Goal: Task Accomplishment & Management: Complete application form

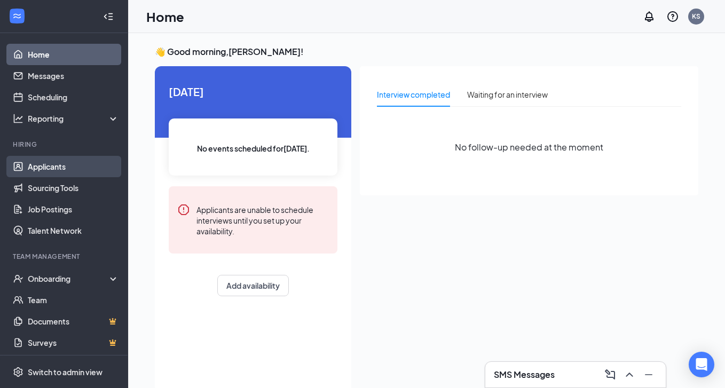
click at [50, 172] on link "Applicants" at bounding box center [73, 166] width 91 height 21
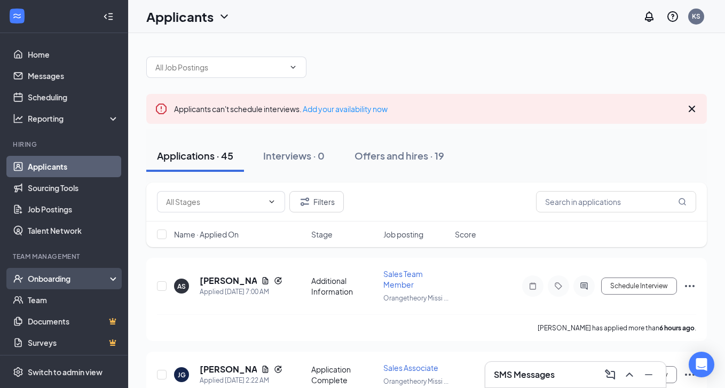
click at [112, 281] on div "Onboarding" at bounding box center [64, 278] width 128 height 21
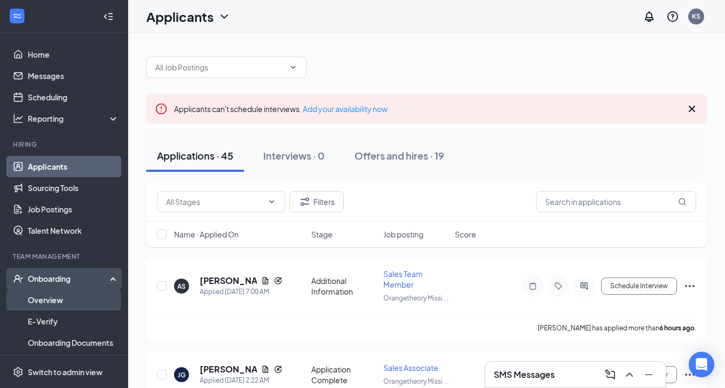
click at [86, 296] on link "Overview" at bounding box center [73, 299] width 91 height 21
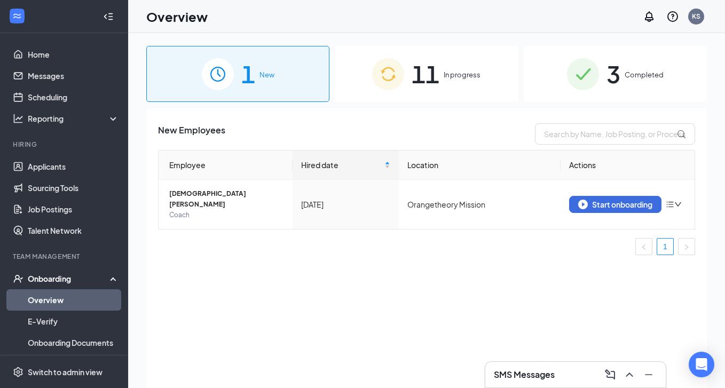
click at [465, 70] on span "In progress" at bounding box center [462, 74] width 37 height 11
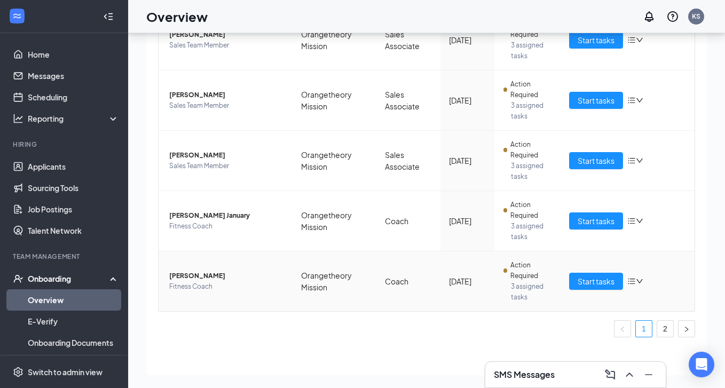
scroll to position [48, 0]
click at [670, 324] on link "2" at bounding box center [665, 329] width 16 height 16
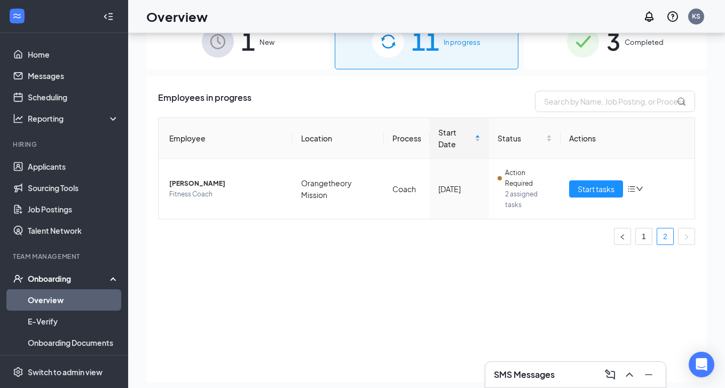
scroll to position [36, 0]
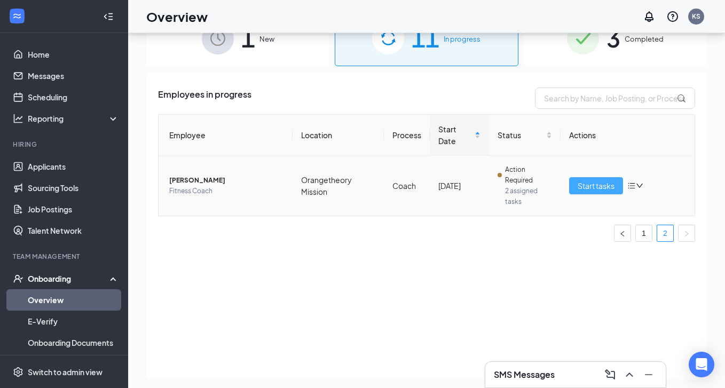
click at [597, 191] on span "Start tasks" at bounding box center [596, 186] width 37 height 12
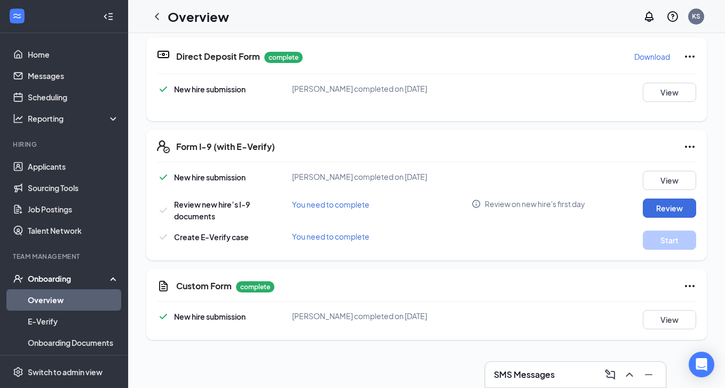
scroll to position [9, 0]
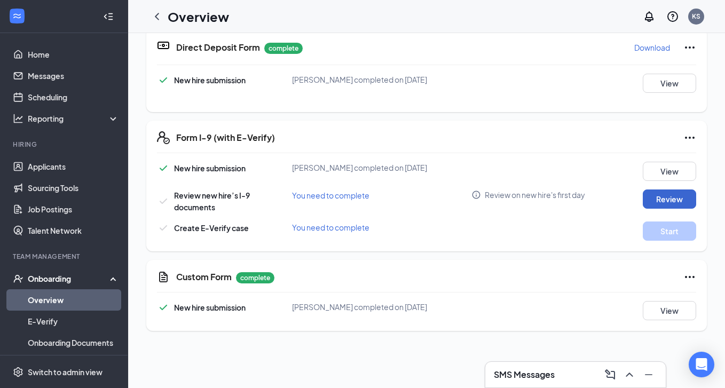
click at [663, 209] on button "Review" at bounding box center [669, 199] width 53 height 19
type input "[DATE]"
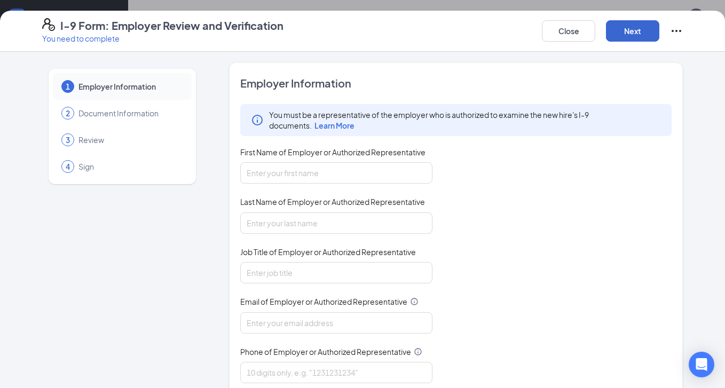
click at [639, 32] on button "Next" at bounding box center [632, 30] width 53 height 21
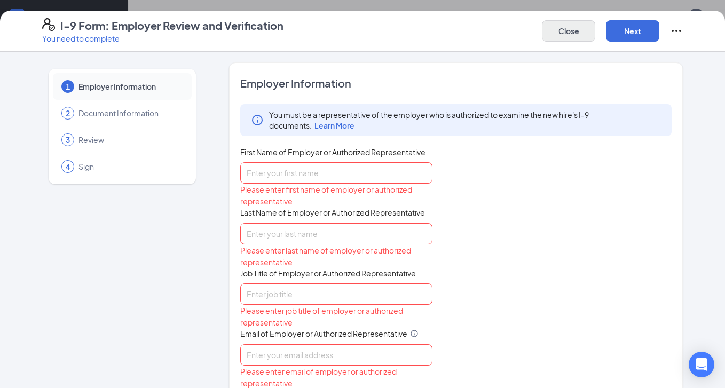
click at [567, 34] on button "Close" at bounding box center [568, 30] width 53 height 21
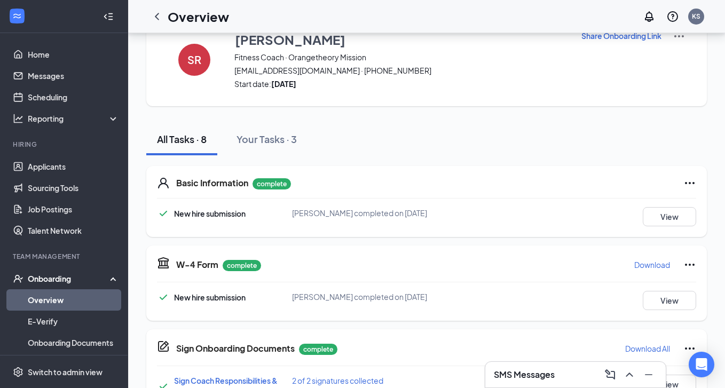
scroll to position [0, 0]
click at [50, 170] on link "Applicants" at bounding box center [73, 166] width 91 height 21
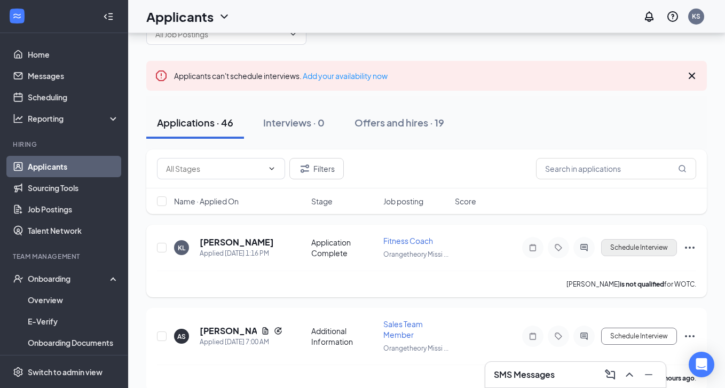
click at [639, 255] on button "Schedule Interview" at bounding box center [639, 247] width 76 height 17
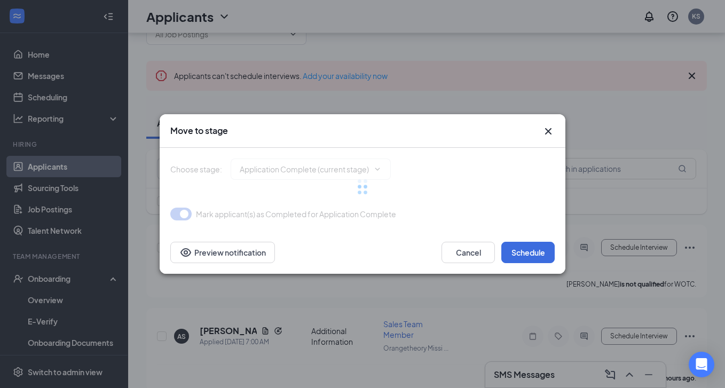
type input "Onsite Interview (next stage)"
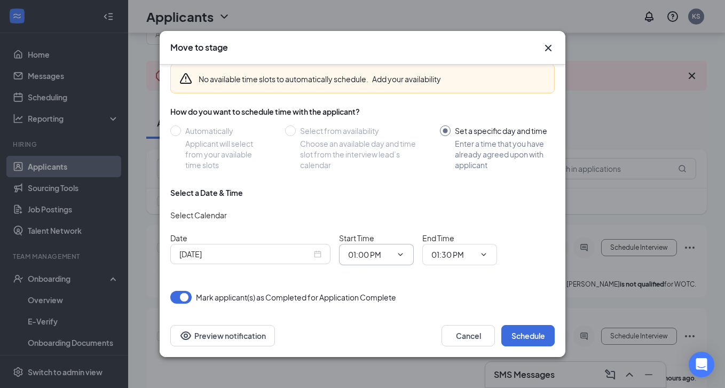
scroll to position [46, 0]
click at [540, 340] on button "Schedule" at bounding box center [527, 335] width 53 height 21
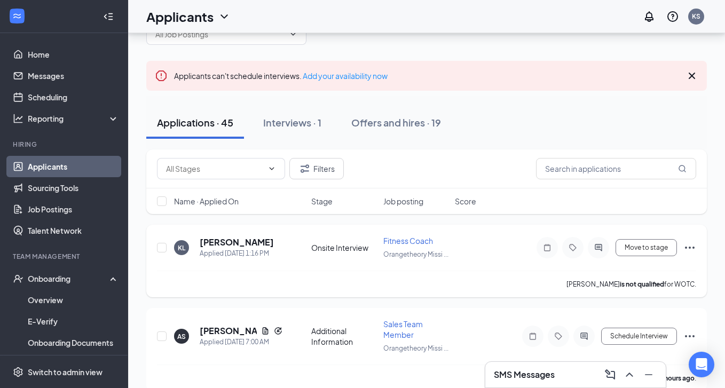
scroll to position [116, 0]
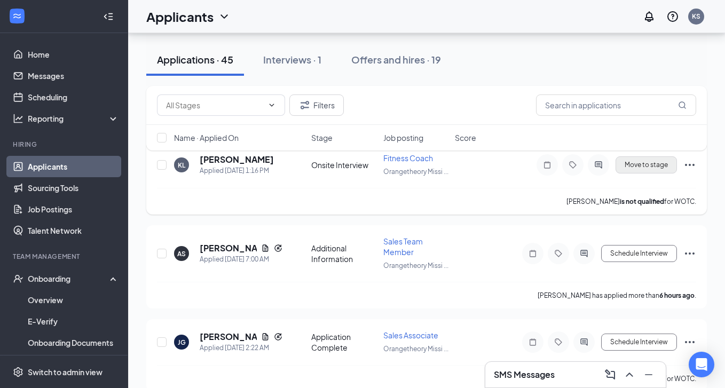
click at [642, 174] on button "Move to stage" at bounding box center [646, 164] width 61 height 17
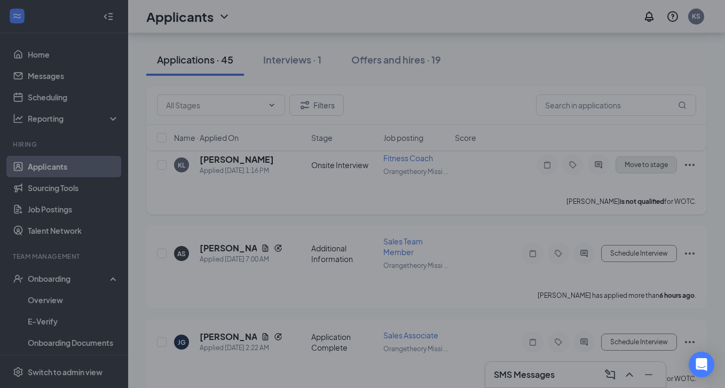
type input "Hiring Complete (final stage)"
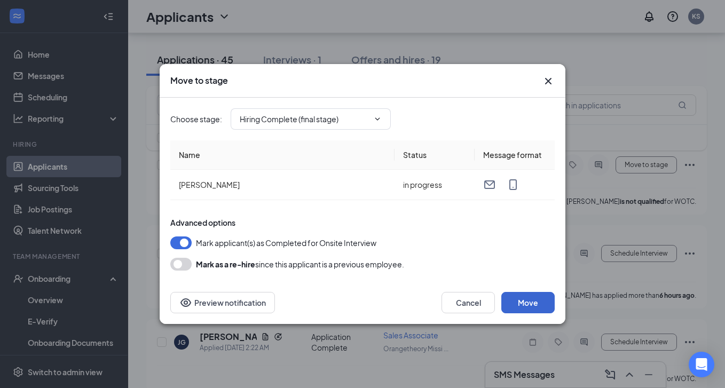
click at [532, 301] on button "Move" at bounding box center [527, 302] width 53 height 21
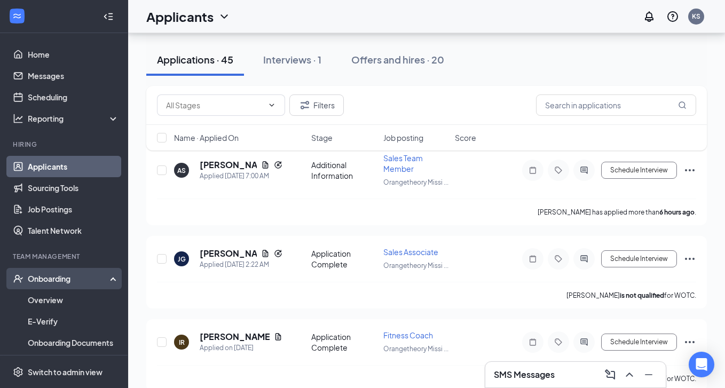
click at [51, 276] on div "Onboarding" at bounding box center [69, 278] width 82 height 11
click at [53, 300] on link "Overview" at bounding box center [73, 299] width 91 height 21
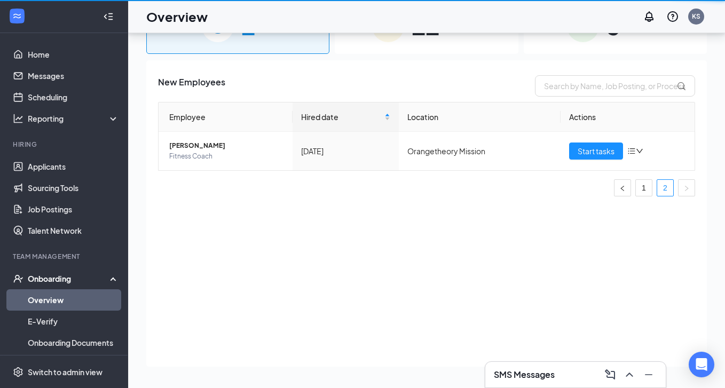
scroll to position [48, 0]
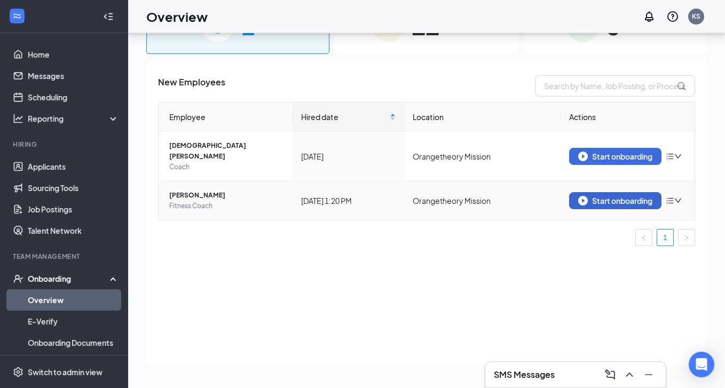
click at [626, 196] on div "Start onboarding" at bounding box center [615, 201] width 74 height 10
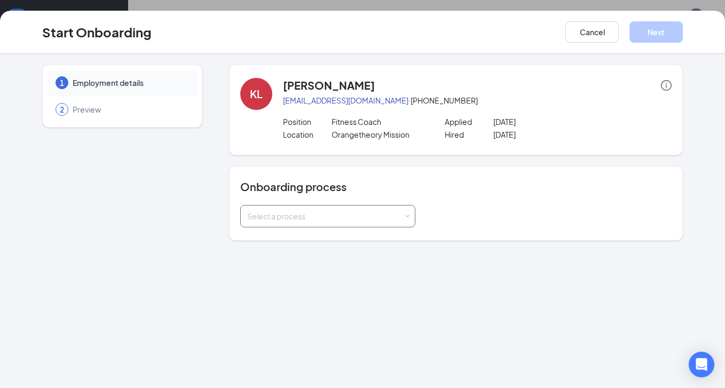
click at [392, 224] on div "Select a process" at bounding box center [327, 216] width 161 height 21
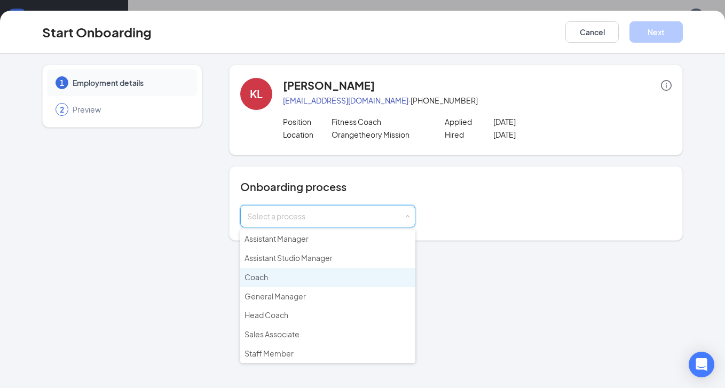
click at [350, 279] on li "Coach" at bounding box center [327, 277] width 175 height 19
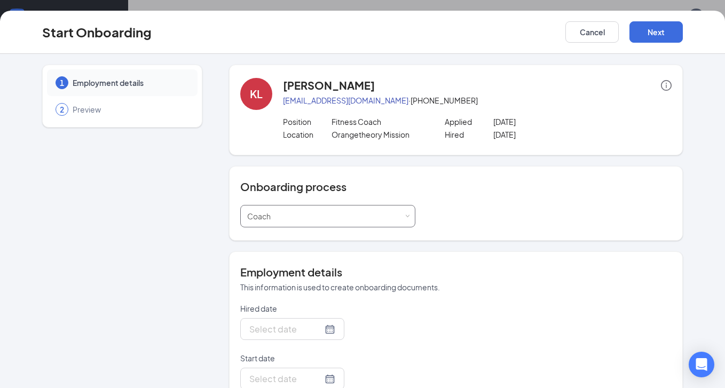
type input "[DATE]"
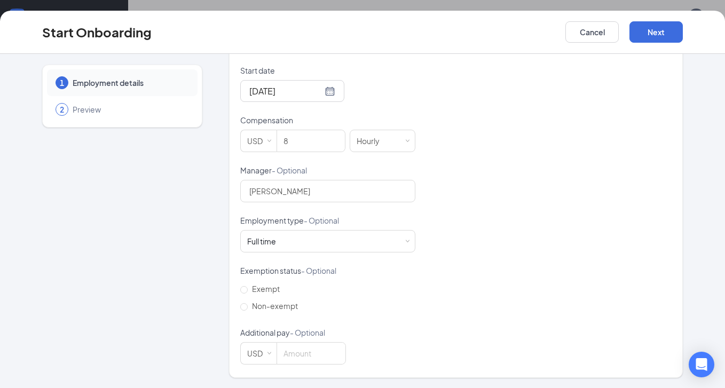
scroll to position [287, 0]
click at [321, 247] on div "Full time Works 30+ hours per week and is reasonably expected to work" at bounding box center [327, 241] width 161 height 21
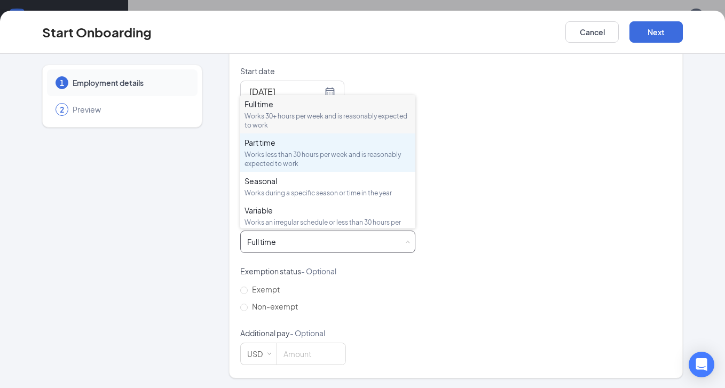
click at [326, 150] on div "Part time Works less than 30 hours per week and is reasonably expected to work" at bounding box center [328, 152] width 167 height 31
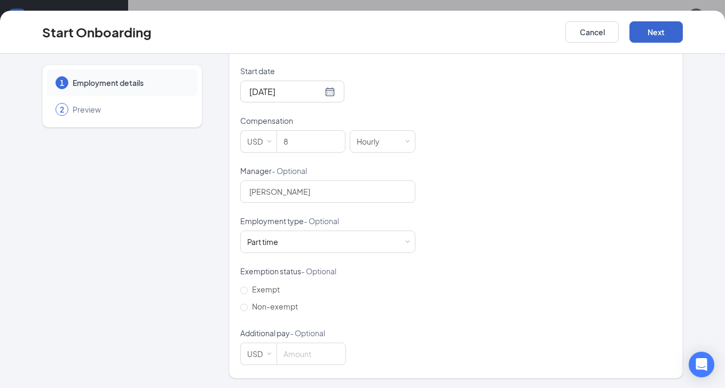
click at [663, 40] on button "Next" at bounding box center [656, 31] width 53 height 21
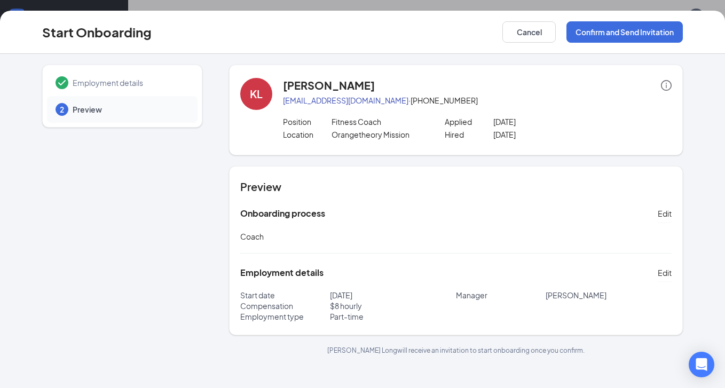
scroll to position [0, 0]
click at [612, 35] on button "Confirm and Send Invitation" at bounding box center [625, 31] width 116 height 21
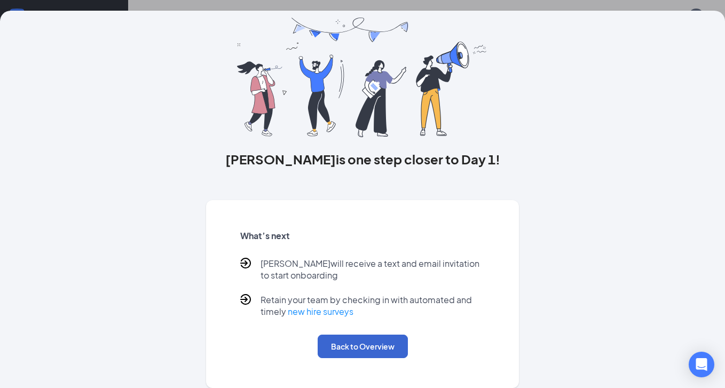
scroll to position [36, 0]
click at [364, 350] on button "Back to Overview" at bounding box center [363, 346] width 90 height 23
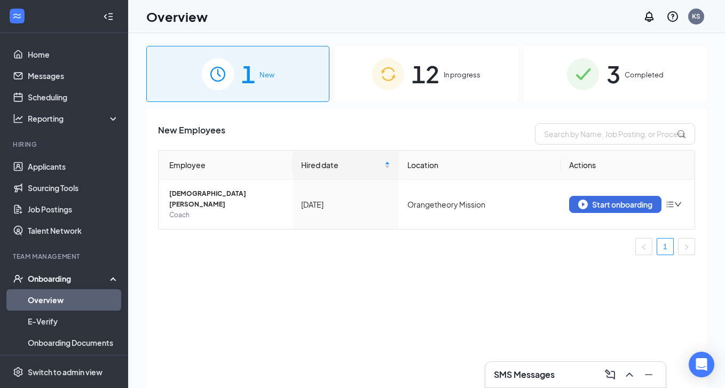
scroll to position [0, 0]
